Goal: Task Accomplishment & Management: Manage account settings

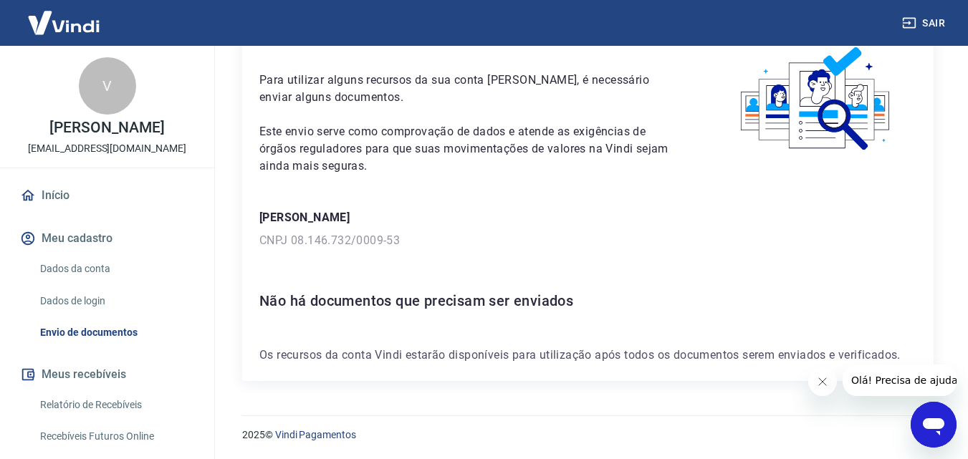
scroll to position [78, 0]
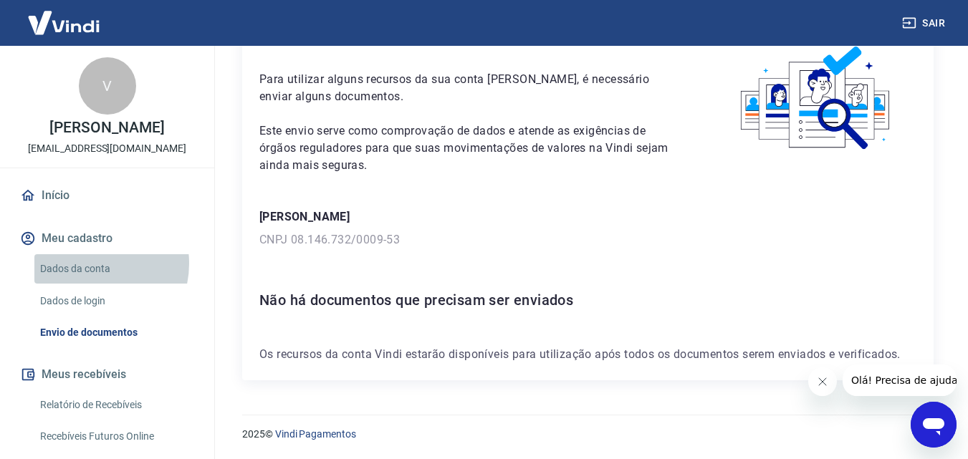
click at [90, 264] on link "Dados da conta" at bounding box center [115, 268] width 163 height 29
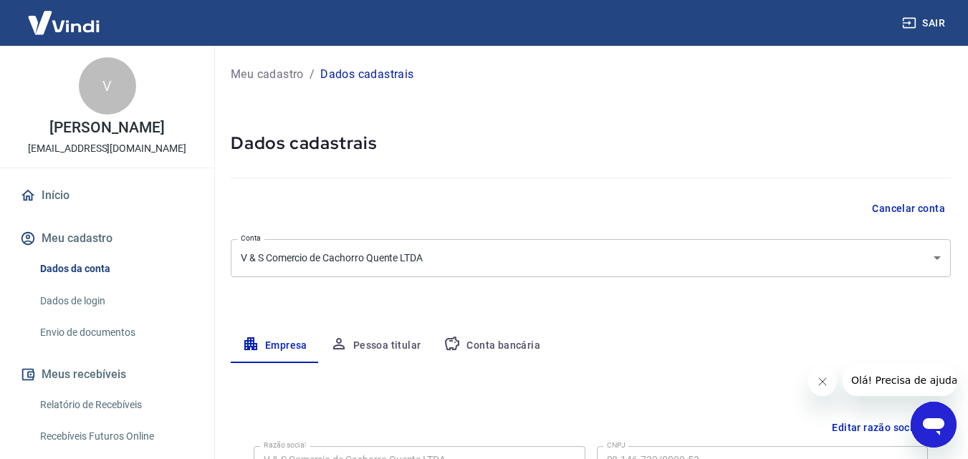
click at [496, 343] on button "Conta bancária" at bounding box center [492, 346] width 120 height 34
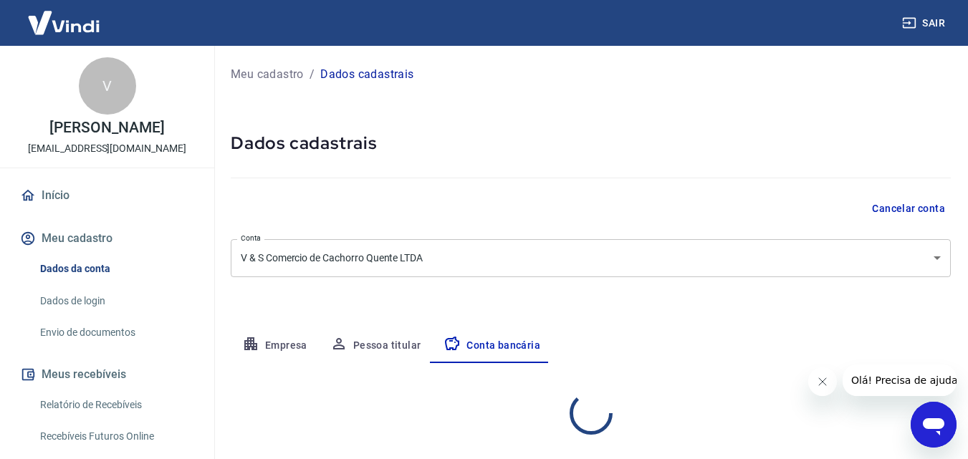
select select "1"
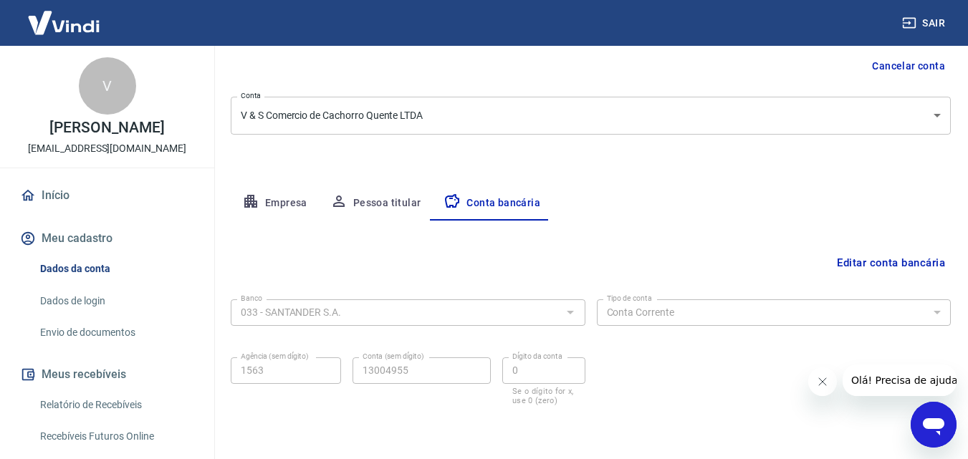
scroll to position [143, 0]
click at [86, 296] on link "Dados de login" at bounding box center [115, 301] width 163 height 29
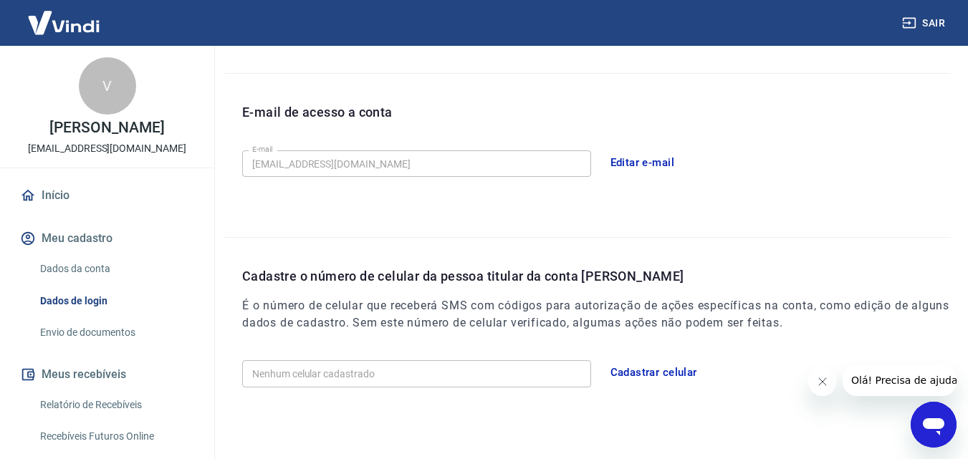
scroll to position [410, 0]
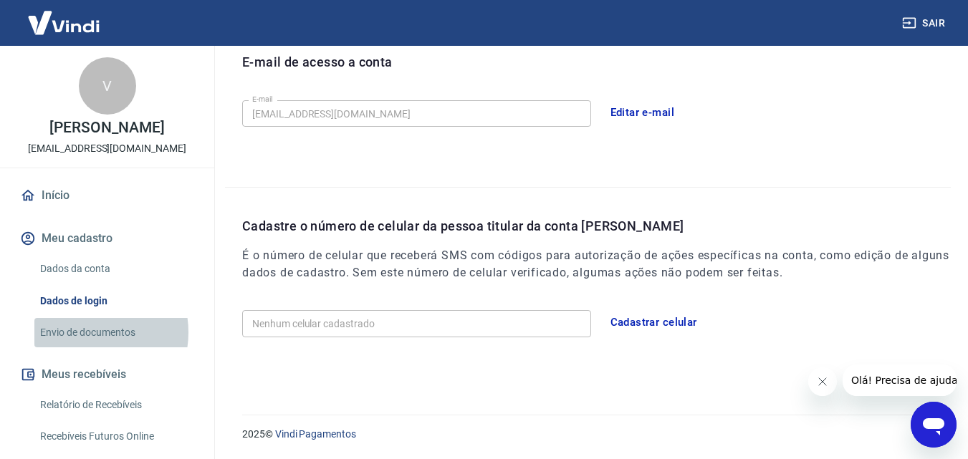
click at [86, 332] on link "Envio de documentos" at bounding box center [115, 332] width 163 height 29
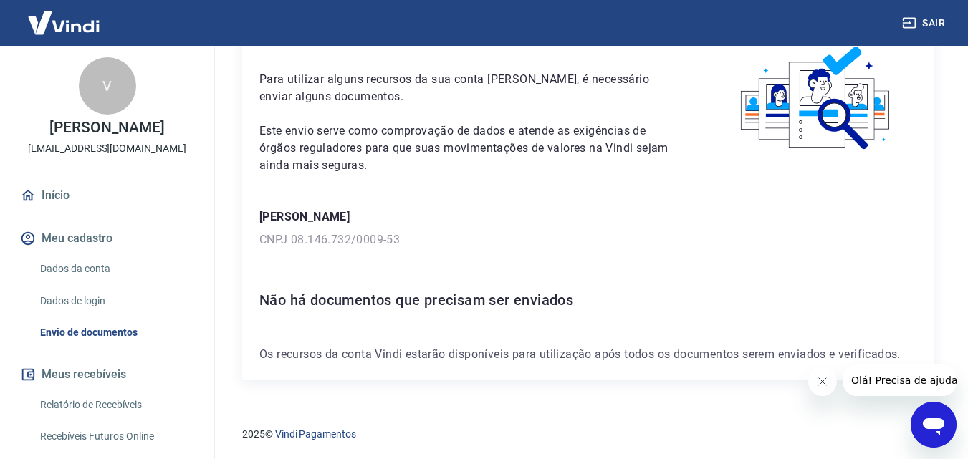
click at [49, 187] on link "Início" at bounding box center [107, 196] width 180 height 32
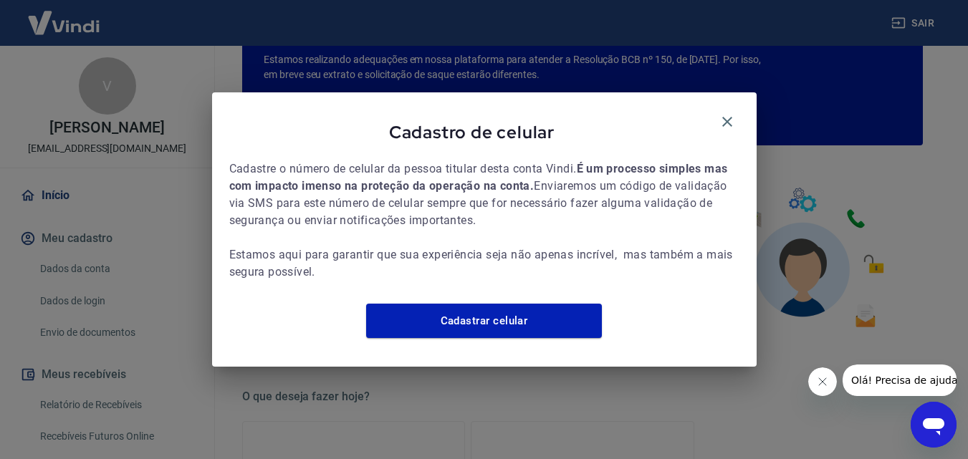
scroll to position [767, 0]
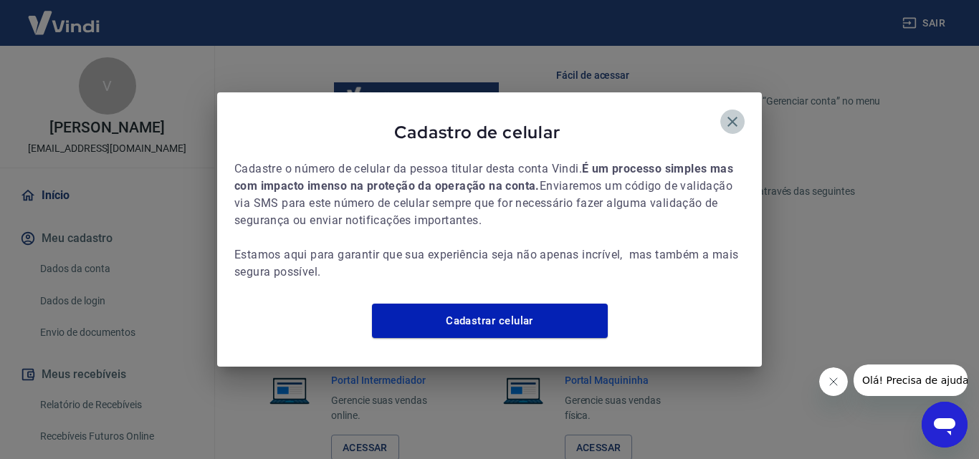
click at [734, 113] on icon "button" at bounding box center [732, 121] width 17 height 17
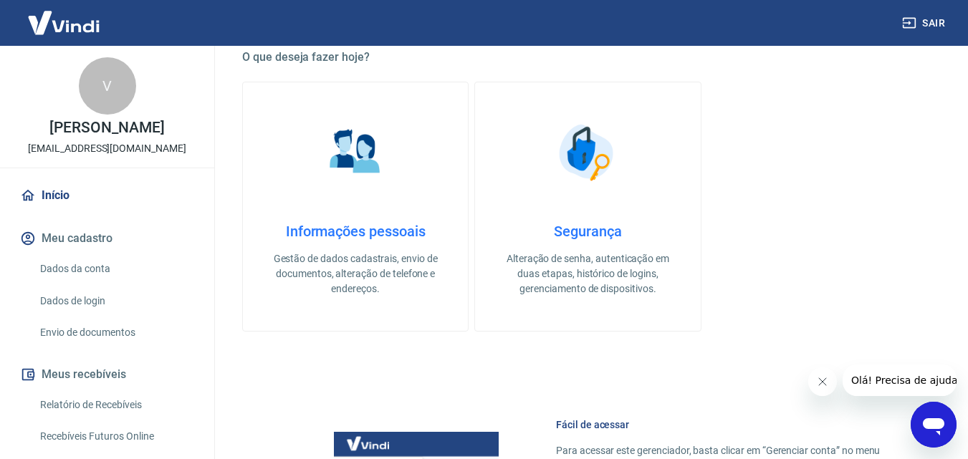
scroll to position [363, 0]
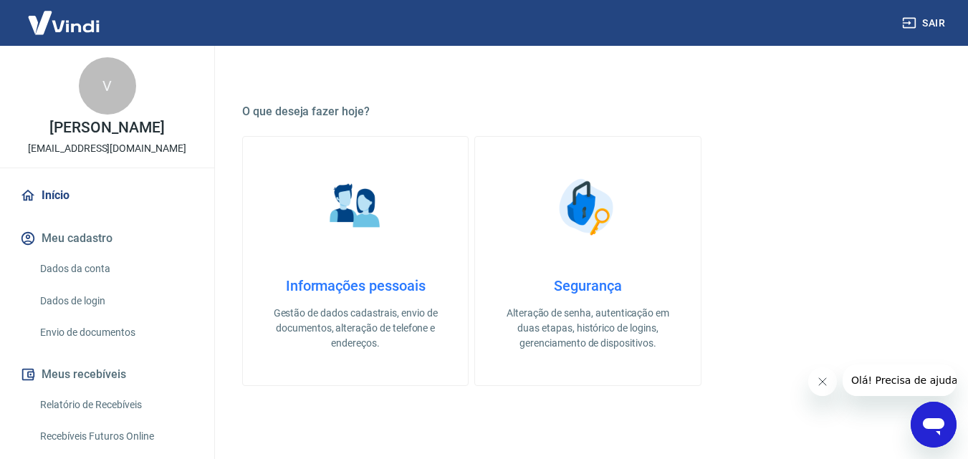
click at [929, 17] on button "Sair" at bounding box center [925, 23] width 52 height 27
